Goal: Communication & Community: Answer question/provide support

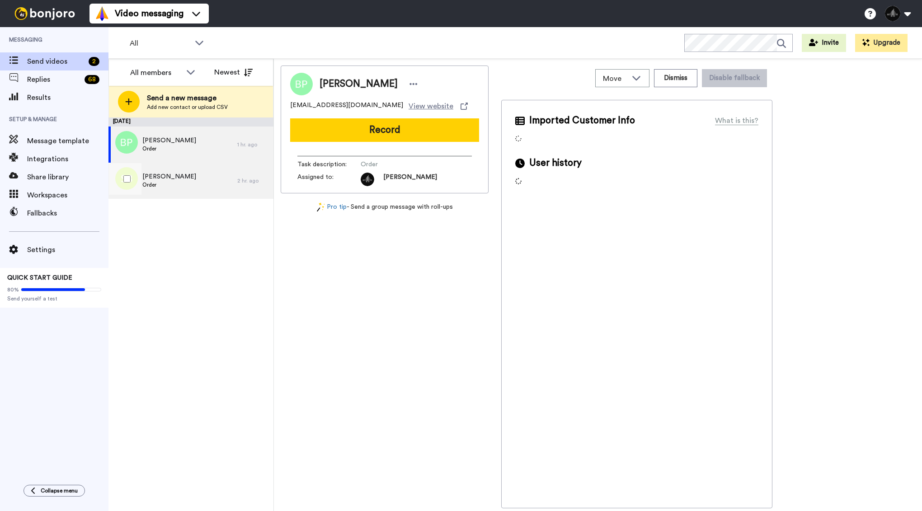
click at [211, 182] on div "Samy Belbachir Order" at bounding box center [172, 181] width 129 height 36
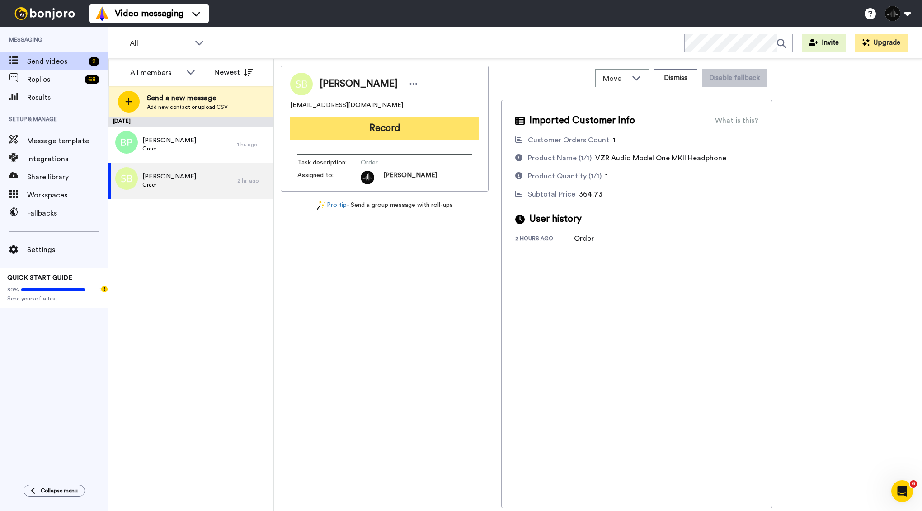
click at [369, 134] on button "Record" at bounding box center [384, 129] width 189 height 24
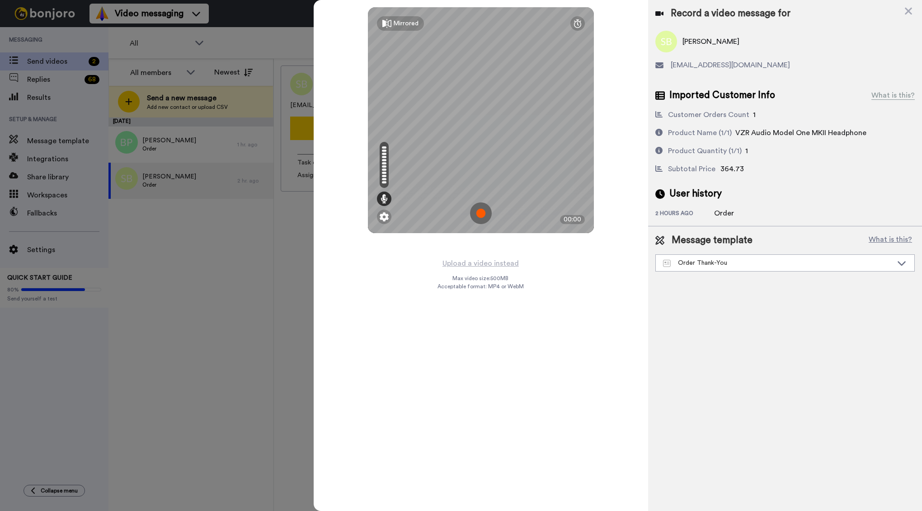
click at [482, 210] on img at bounding box center [481, 213] width 22 height 22
click at [485, 212] on img at bounding box center [481, 213] width 22 height 22
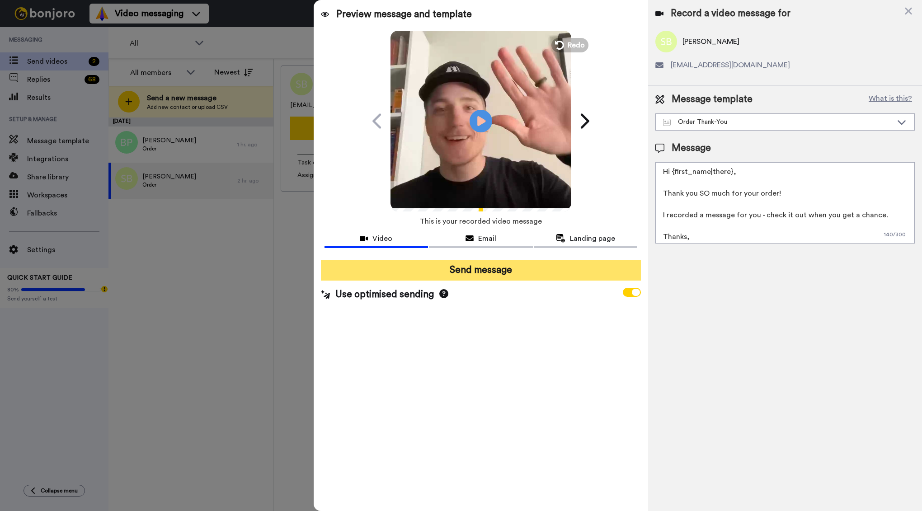
click at [537, 271] on button "Send message" at bounding box center [481, 270] width 320 height 21
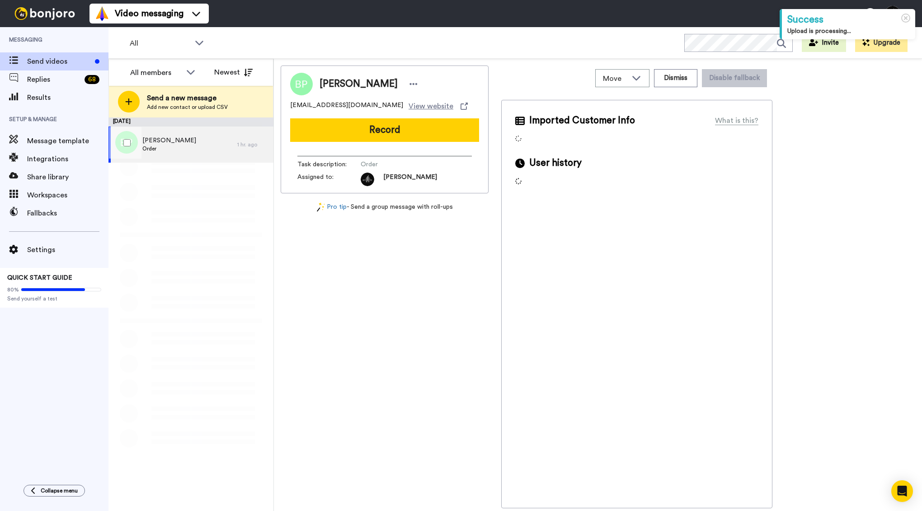
click at [211, 148] on div "Brandon Pawlik Order" at bounding box center [172, 145] width 129 height 36
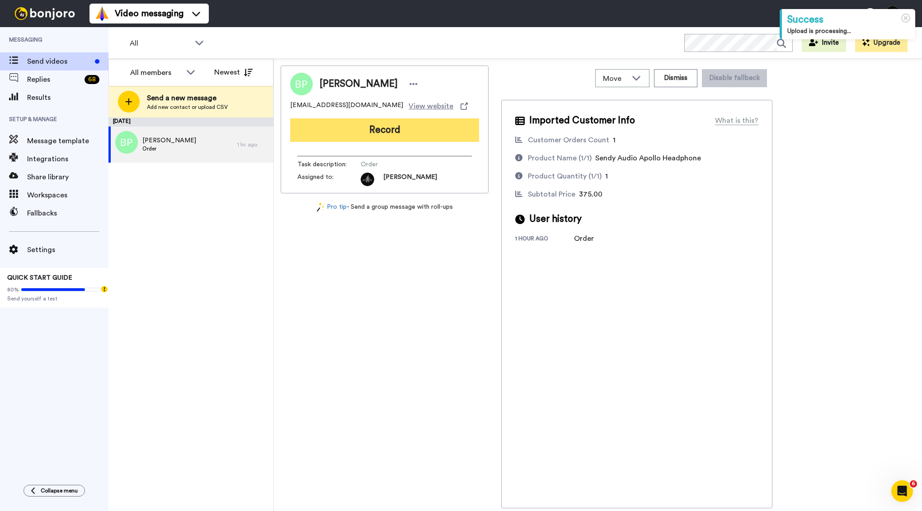
click at [354, 130] on button "Record" at bounding box center [384, 130] width 189 height 24
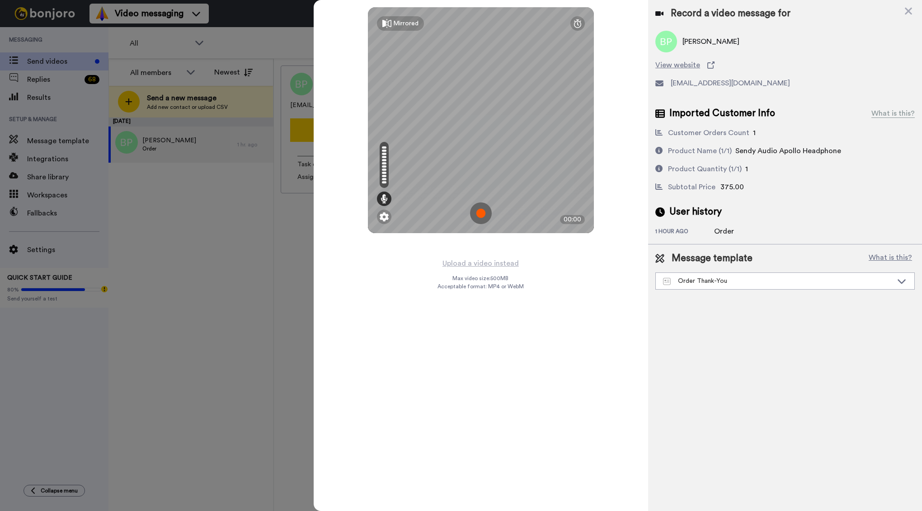
click at [484, 215] on img at bounding box center [481, 213] width 22 height 22
click at [484, 213] on img at bounding box center [481, 213] width 22 height 22
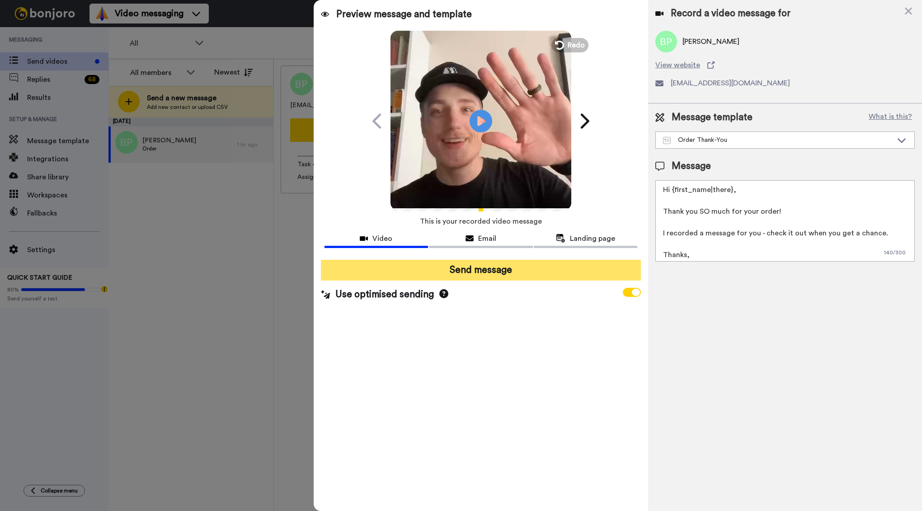
click at [460, 276] on button "Send message" at bounding box center [481, 270] width 320 height 21
